Goal: Communication & Community: Answer question/provide support

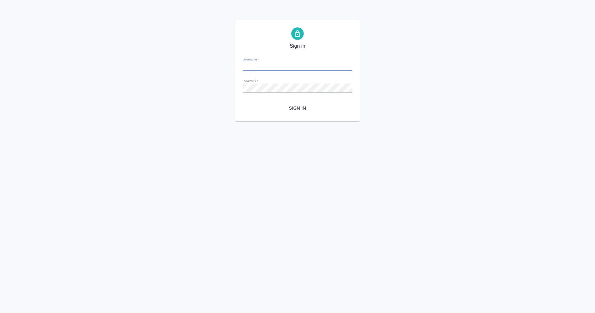
type input "[EMAIL_ADDRESS][DOMAIN_NAME]"
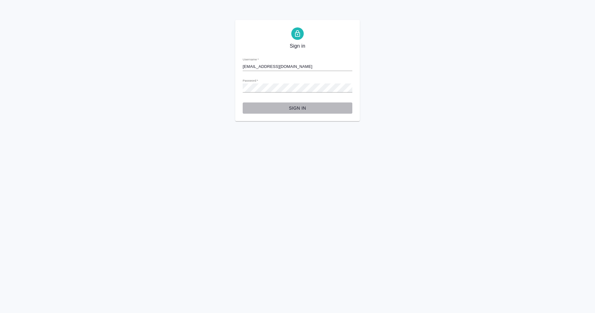
click at [302, 108] on span "Sign in" at bounding box center [298, 108] width 100 height 8
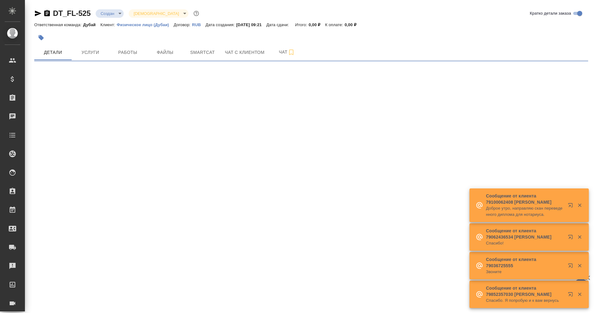
select select "RU"
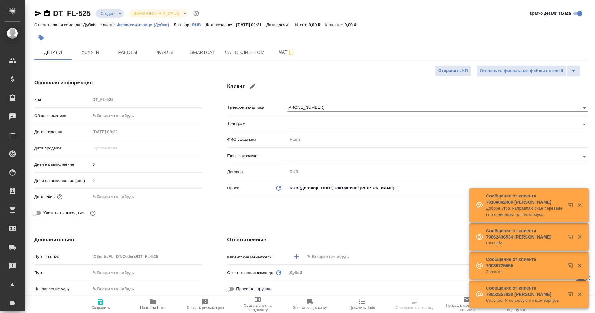
type input "Касаткина Александра"
type textarea "x"
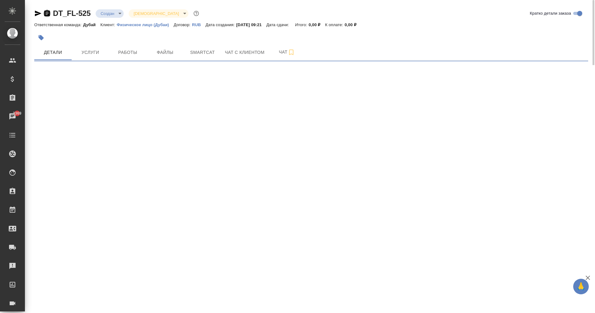
click at [48, 13] on icon "button" at bounding box center [46, 13] width 7 height 7
select select "RU"
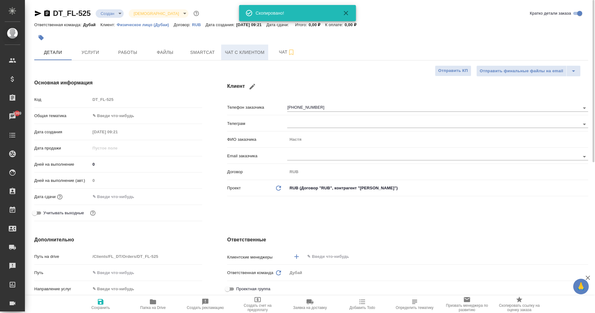
click at [254, 54] on span "Чат с клиентом" at bounding box center [245, 53] width 40 height 8
type textarea "x"
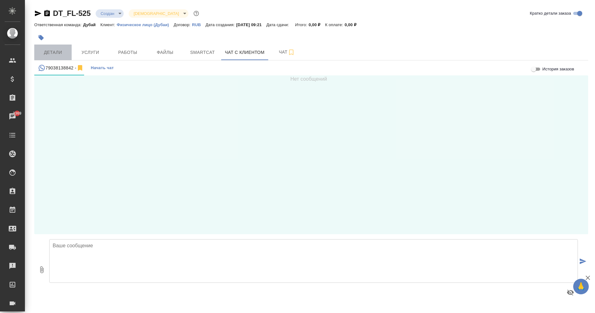
click at [54, 49] on span "Детали" at bounding box center [53, 53] width 30 height 8
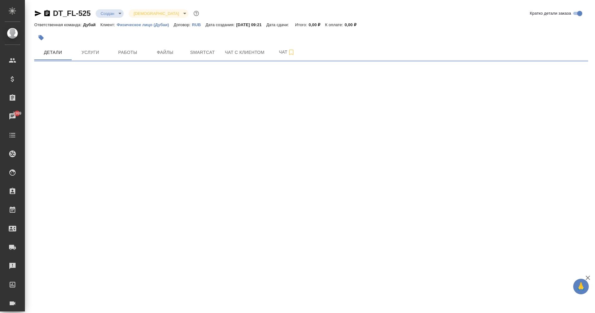
select select "RU"
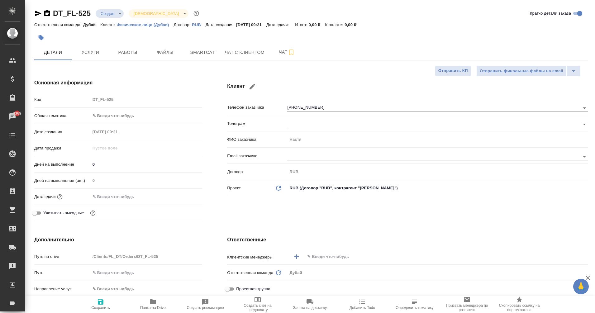
type textarea "x"
click at [241, 60] on button "Чат с клиентом" at bounding box center [244, 53] width 47 height 16
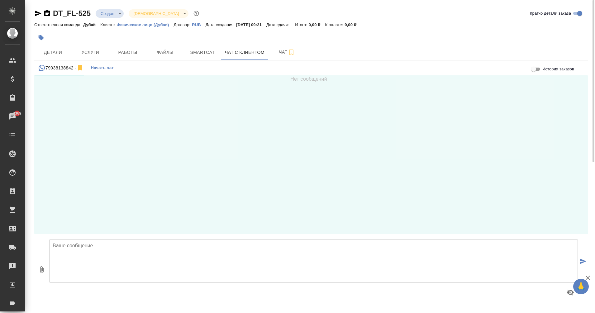
click at [82, 246] on textarea at bounding box center [313, 261] width 529 height 44
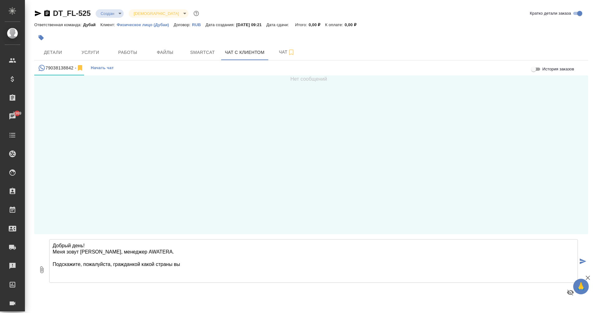
drag, startPoint x: 114, startPoint y: 264, endPoint x: 240, endPoint y: 260, distance: 126.6
click at [240, 260] on textarea "Добрый день! Меня зовут Маргарита, менеджер AWATERA. Подскажите, пожалуйста, гр…" at bounding box center [313, 261] width 529 height 44
click at [198, 263] on textarea "Добрый день! Меня зовут Маргарита, менеджер AWATERA. Подскажите, пожалуйста, гр…" at bounding box center [313, 261] width 529 height 44
drag, startPoint x: 198, startPoint y: 263, endPoint x: 126, endPoint y: 263, distance: 72.3
click at [126, 263] on textarea "Добрый день! Меня зовут Маргарита, менеджер AWATERA. Подскажите, пожалуйста, гр…" at bounding box center [313, 261] width 529 height 44
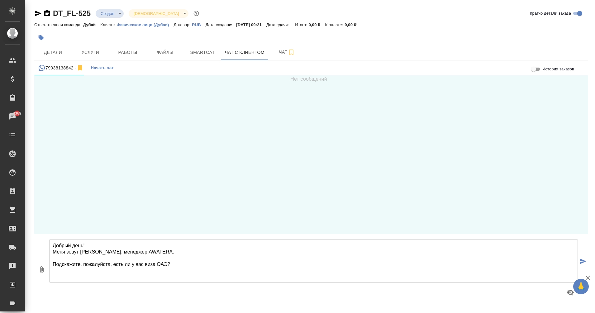
type textarea "Добрый день! Меня зовут Маргарита, менеджер AWATERA. Подскажите, пожалуйста, ес…"
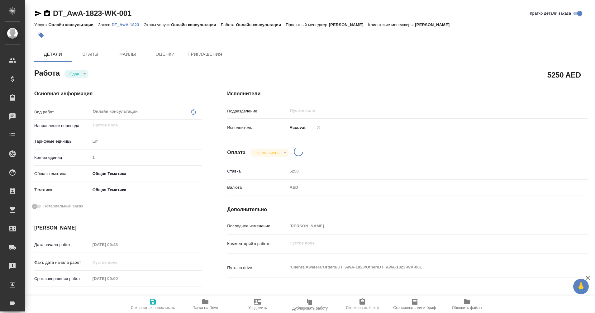
type textarea "x"
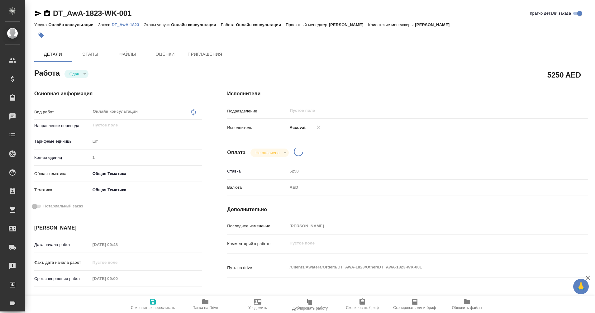
type textarea "x"
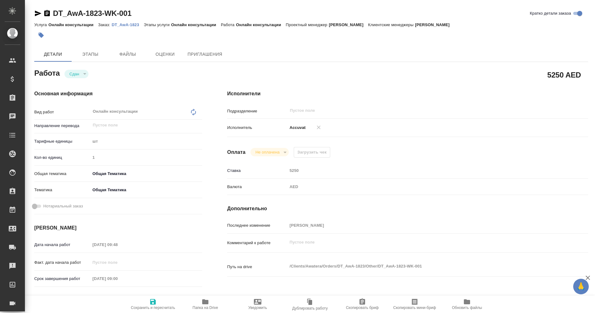
type textarea "x"
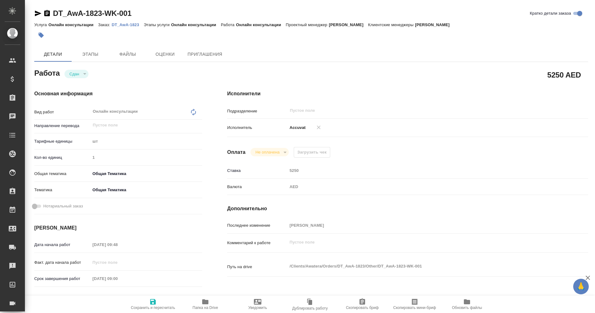
type textarea "x"
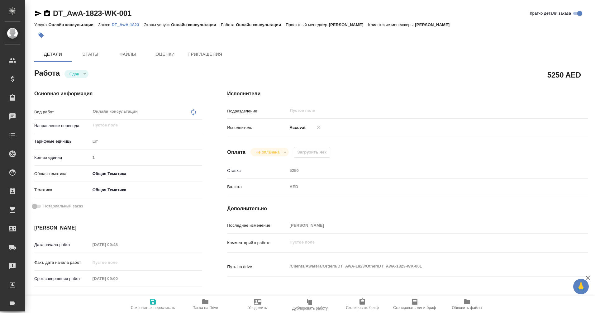
type textarea "x"
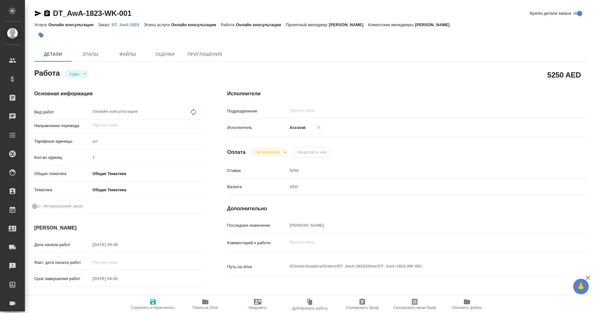
type textarea "x"
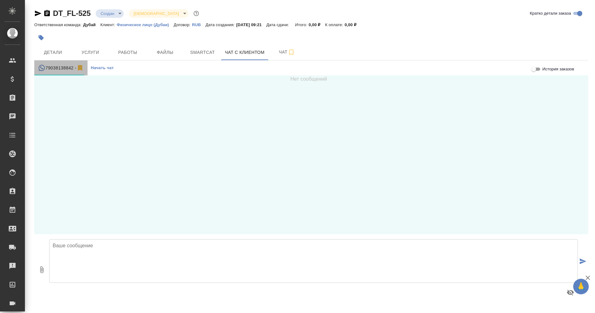
click at [63, 68] on div "79038138842 -" at bounding box center [61, 68] width 46 height 8
click at [101, 67] on span "Начать чат" at bounding box center [102, 68] width 23 height 7
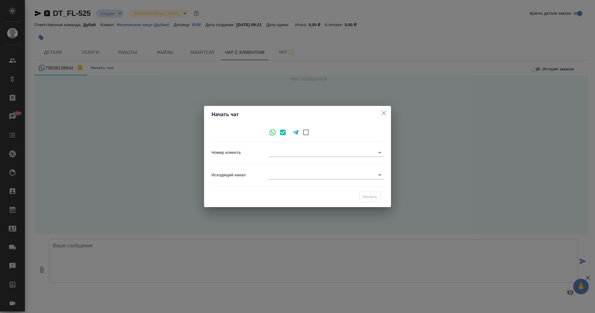
type input "1df56729ad3db4ce468a489c"
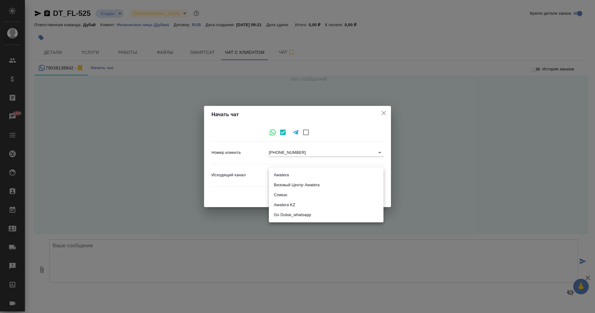
click at [296, 173] on body "🙏 .cls-1 fill:#fff; AWATERA Eganian Margarita Клиенты Спецификации Заказы 3369 …" at bounding box center [297, 156] width 595 height 313
click at [303, 213] on li "Go Dubai_whatsapp" at bounding box center [326, 215] width 115 height 10
type input "9"
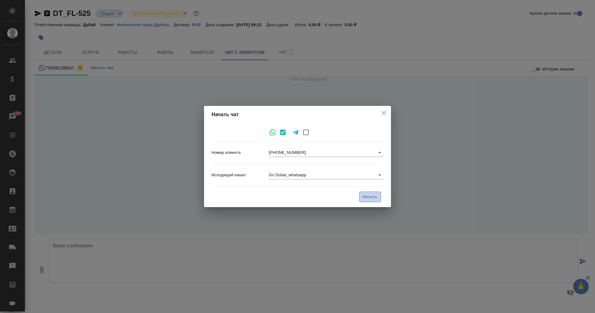
click at [375, 200] on span "Начать" at bounding box center [370, 197] width 15 height 7
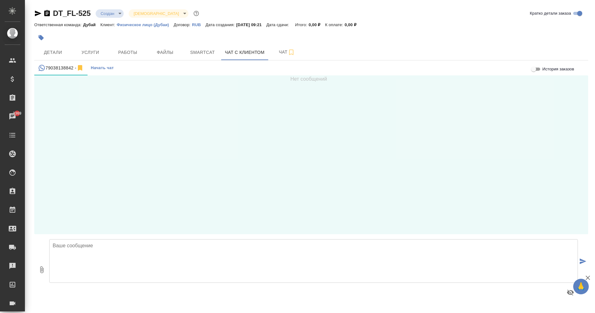
click at [163, 254] on textarea at bounding box center [313, 261] width 529 height 44
type textarea "Здравствуйте!"
click at [581, 263] on icon "submit" at bounding box center [583, 262] width 7 height 6
drag, startPoint x: 46, startPoint y: 68, endPoint x: 70, endPoint y: 68, distance: 23.7
click at [70, 68] on div "79038138842 -" at bounding box center [61, 68] width 46 height 8
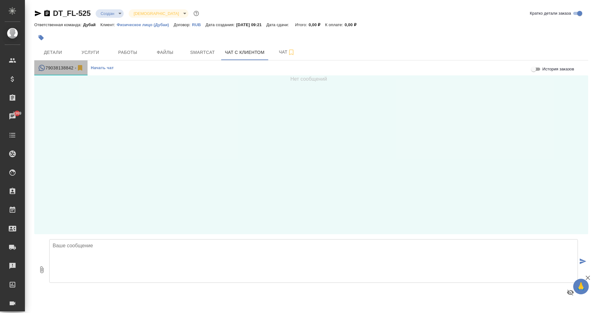
click at [70, 68] on div "79038138842 -" at bounding box center [61, 68] width 46 height 8
click at [53, 52] on span "Детали" at bounding box center [53, 53] width 30 height 8
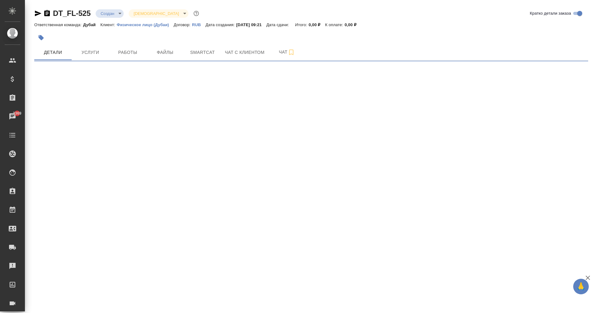
select select "RU"
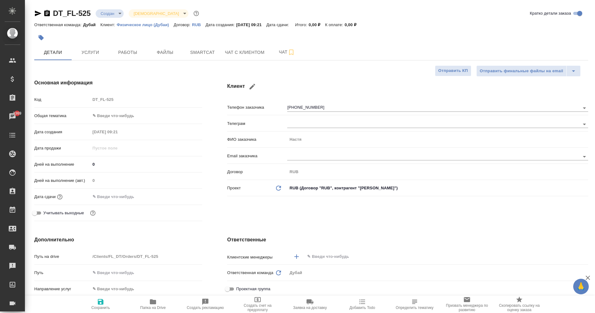
type textarea "x"
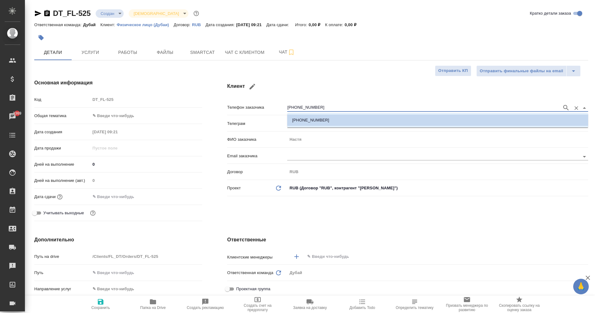
drag, startPoint x: 292, startPoint y: 106, endPoint x: 332, endPoint y: 110, distance: 39.4
click at [332, 110] on input "+79038138842" at bounding box center [423, 107] width 272 height 7
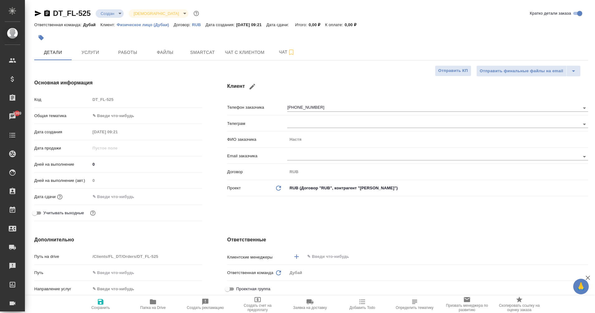
type textarea "x"
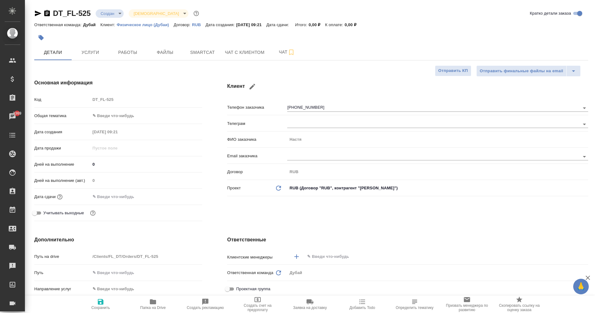
type textarea "x"
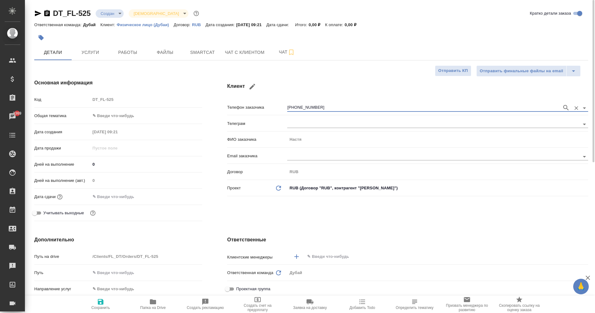
type textarea "x"
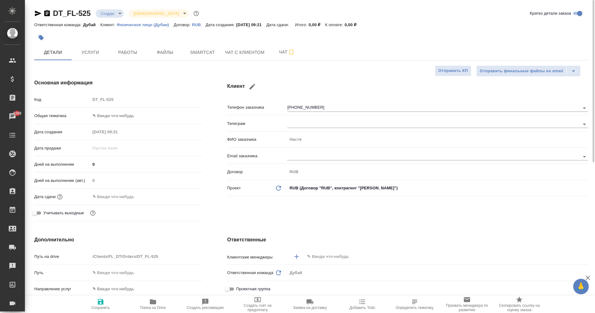
type textarea "x"
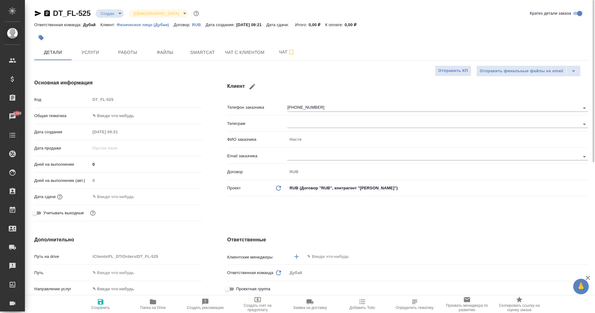
type textarea "x"
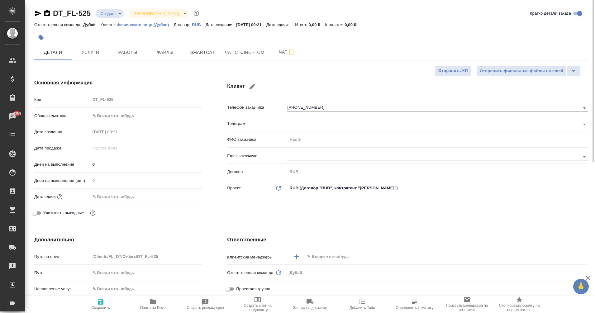
type textarea "x"
